Goal: Browse casually

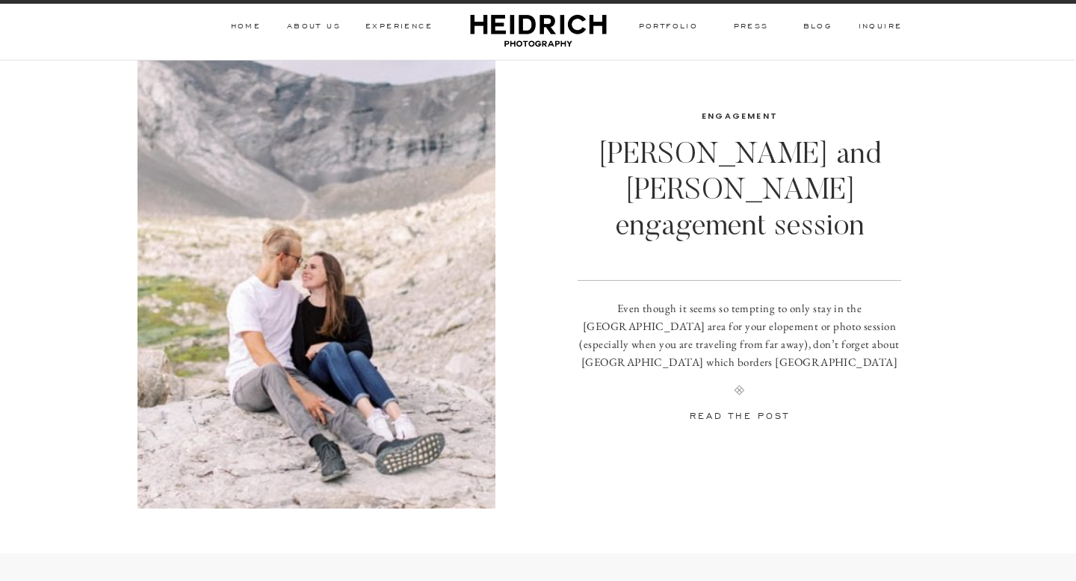
scroll to position [21926, 0]
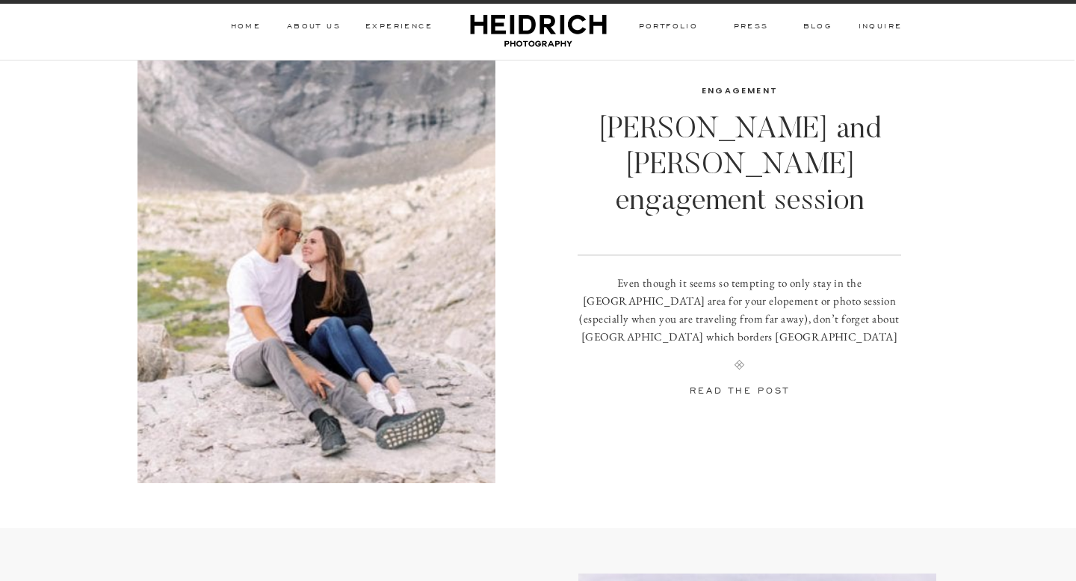
click at [359, 248] on img at bounding box center [316, 243] width 358 height 479
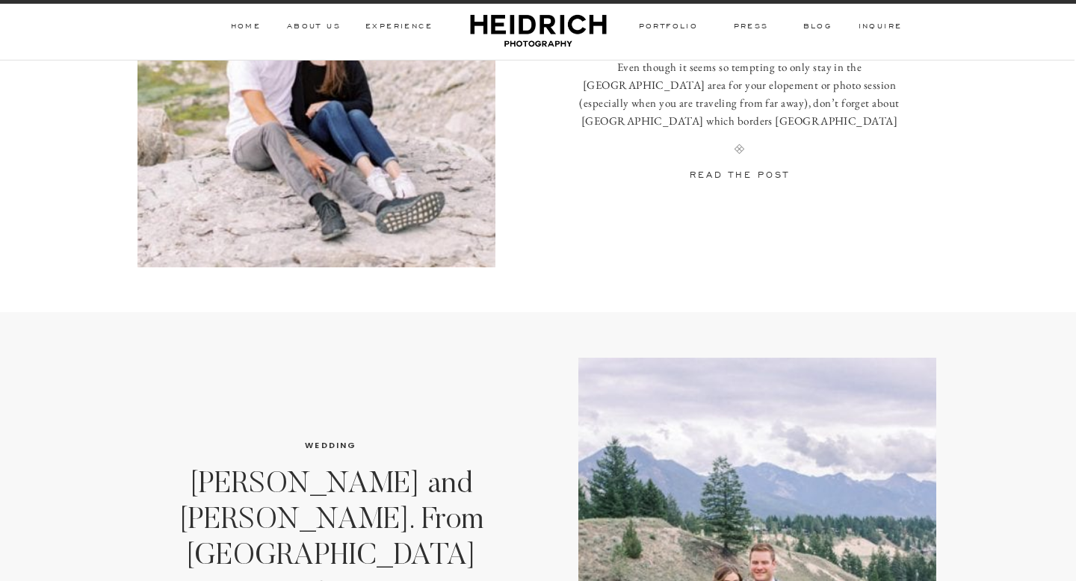
scroll to position [22147, 0]
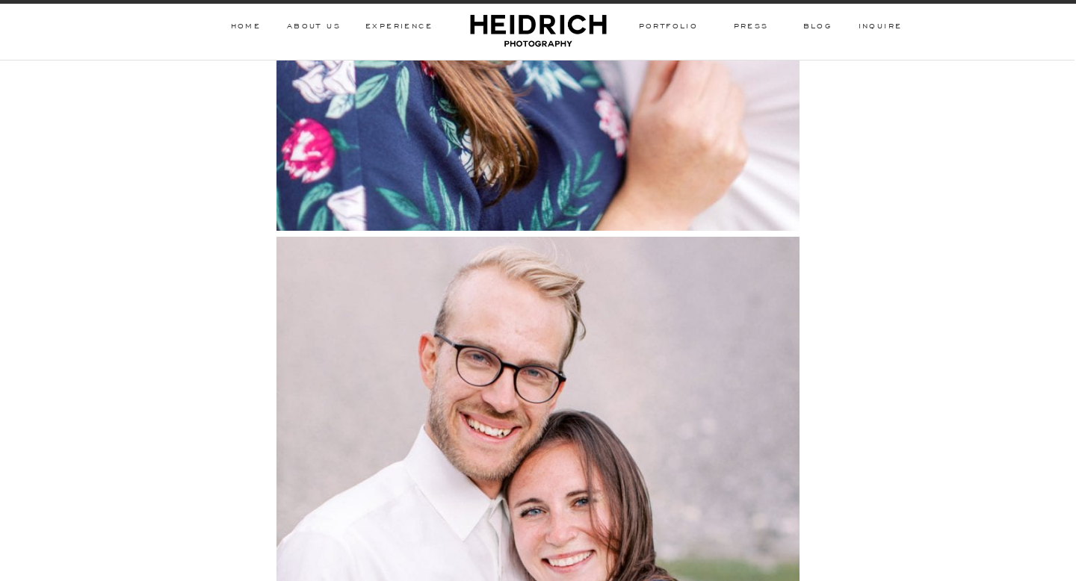
scroll to position [6793, 0]
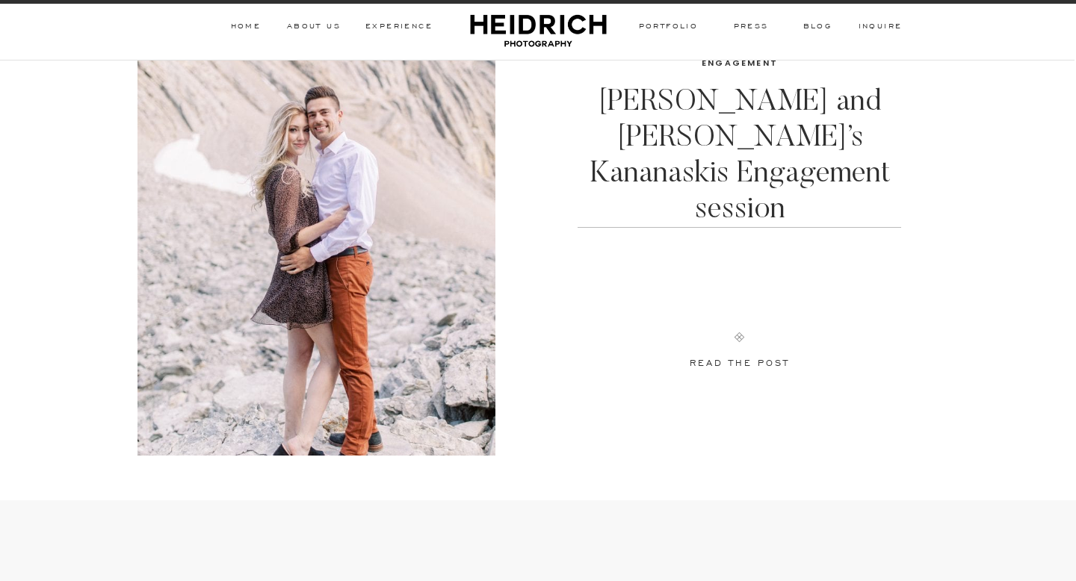
scroll to position [24259, 0]
